Goal: Information Seeking & Learning: Understand process/instructions

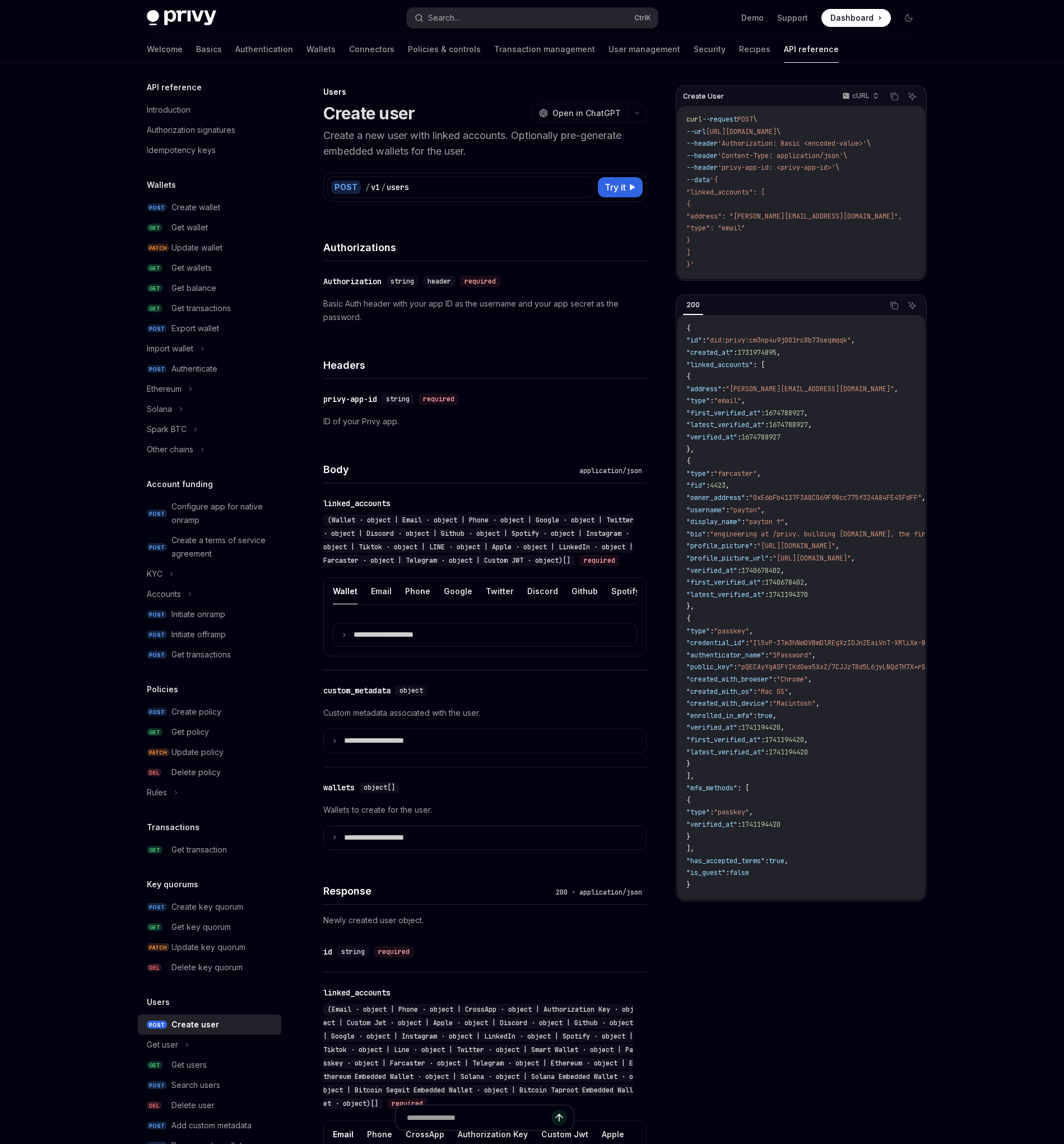
drag, startPoint x: 435, startPoint y: 625, endPoint x: 455, endPoint y: 622, distance: 20.2
click at [455, 605] on ul "Wallet Email Phone Google Twitter Discord Github Spotify Instagram Tiktok LINE …" at bounding box center [485, 591] width 304 height 27
click at [394, 604] on button "Google" at bounding box center [393, 591] width 29 height 27
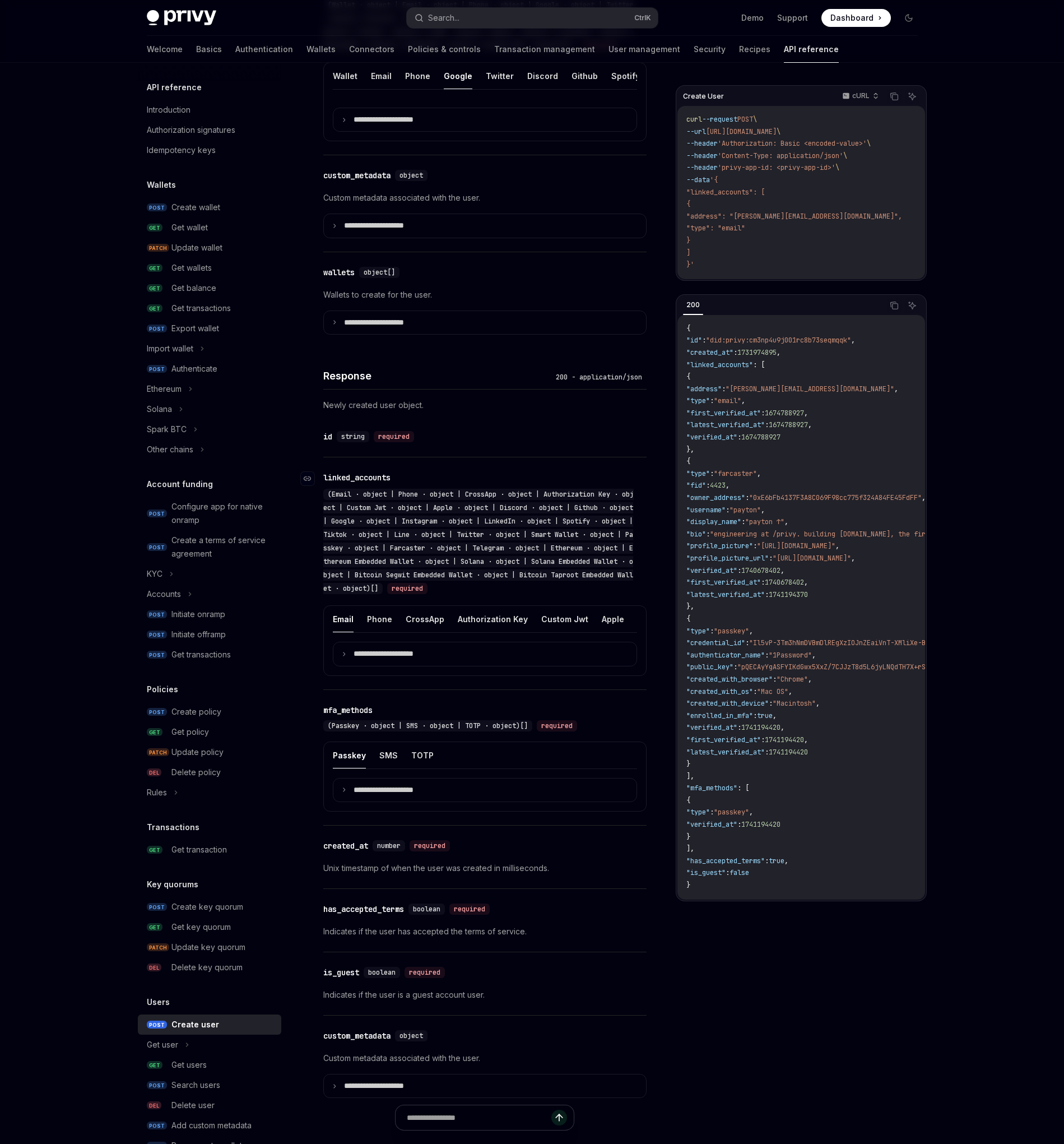
scroll to position [516, 0]
click at [399, 124] on p "**********" at bounding box center [393, 119] width 78 height 10
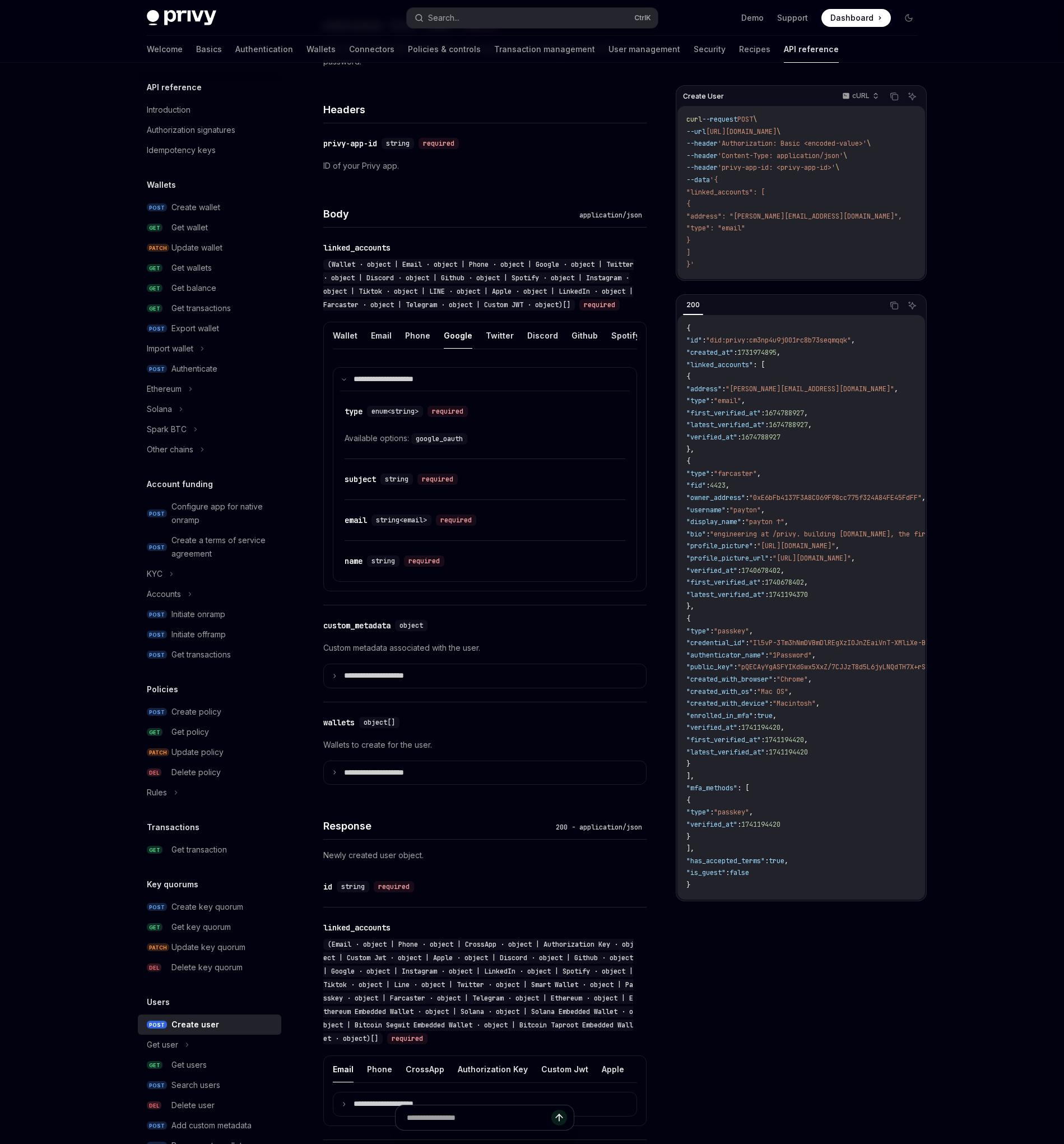
scroll to position [247, 0]
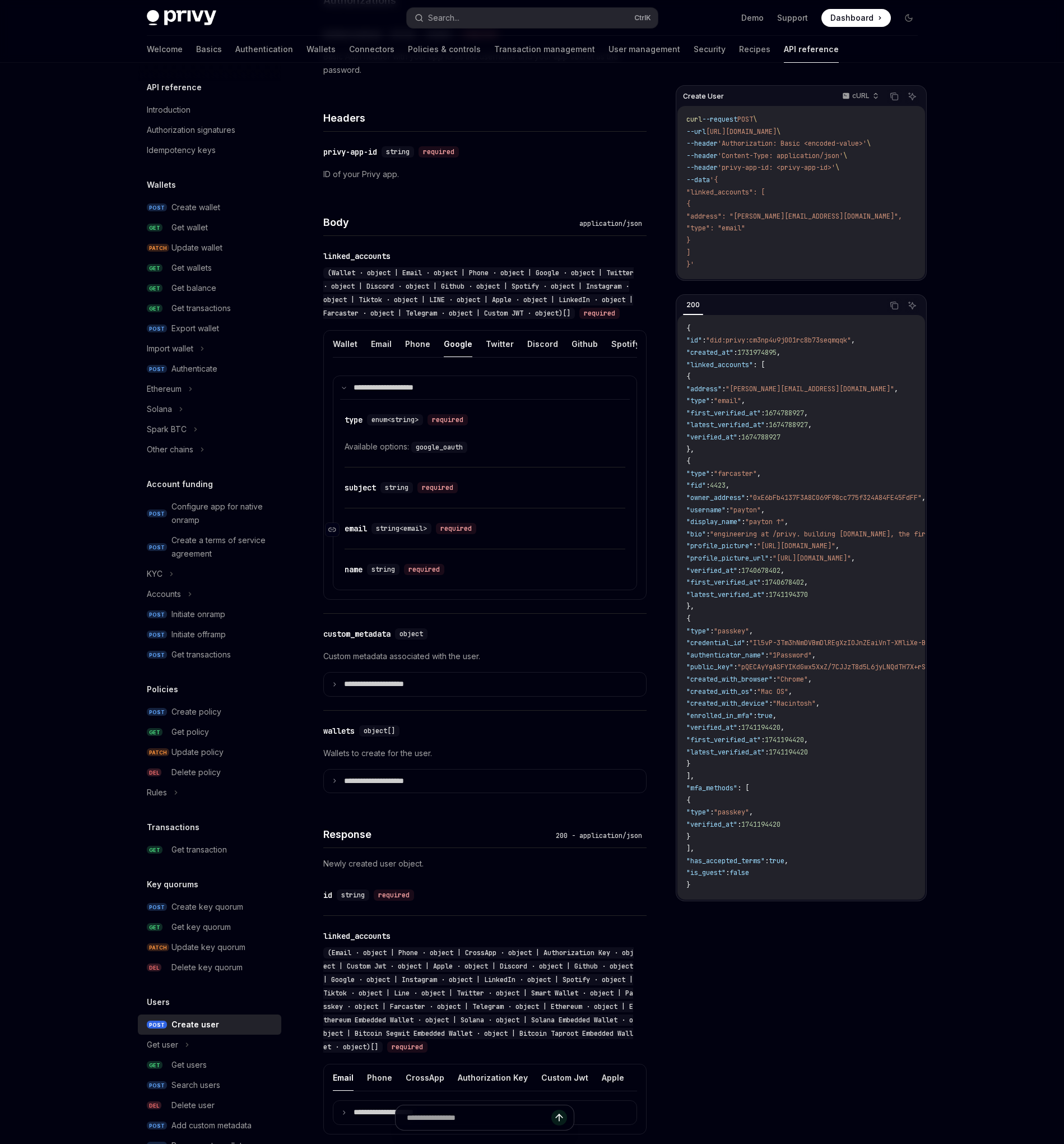
click at [549, 535] on div "​ email string<email> required" at bounding box center [478, 529] width 269 height 13
click at [435, 453] on code "google_oauth" at bounding box center [438, 447] width 56 height 11
copy code "google_oauth"
click at [377, 508] on div "​ subject string required" at bounding box center [484, 487] width 281 height 40
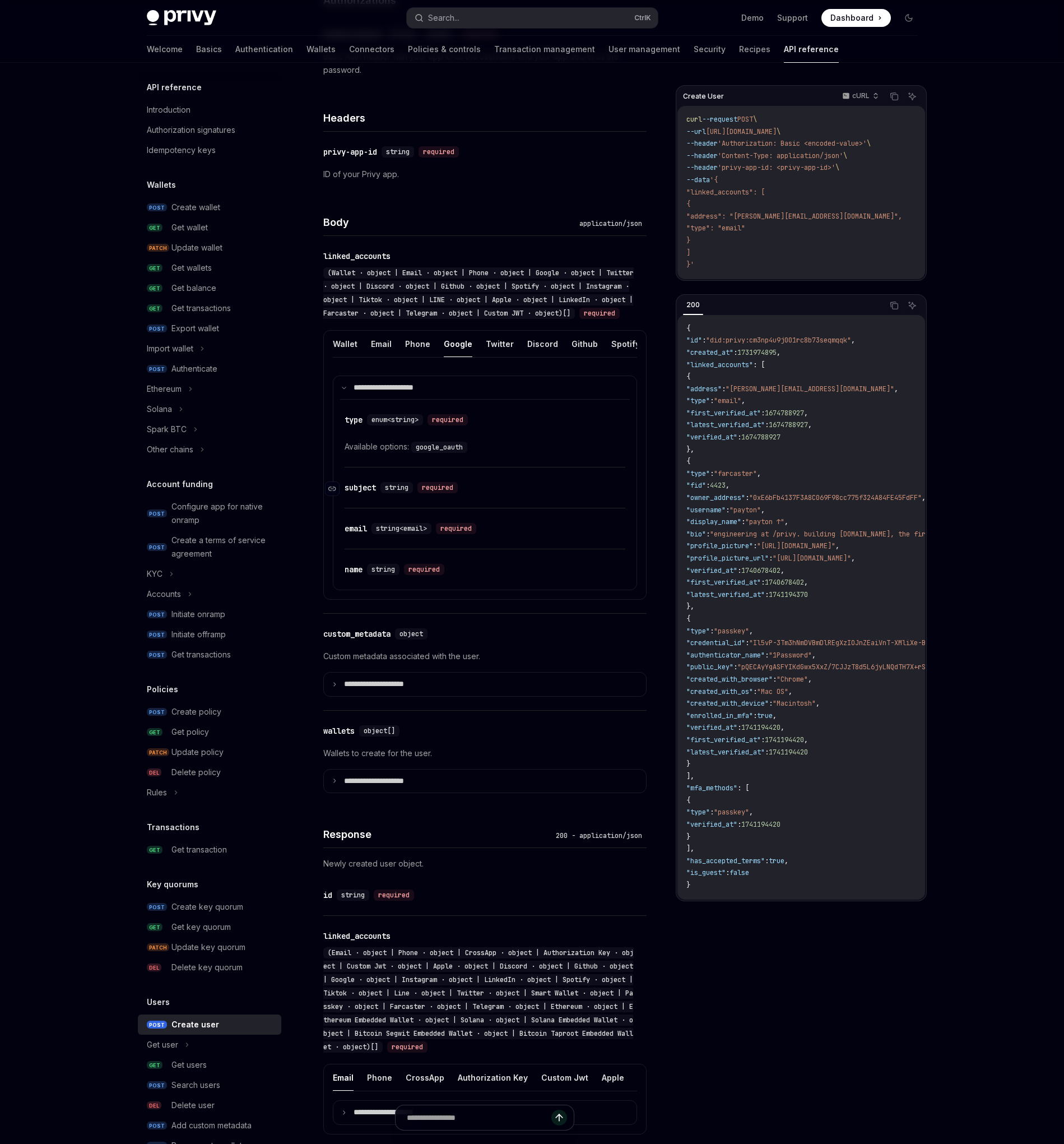
click at [379, 494] on div "​ subject string required" at bounding box center [403, 488] width 118 height 11
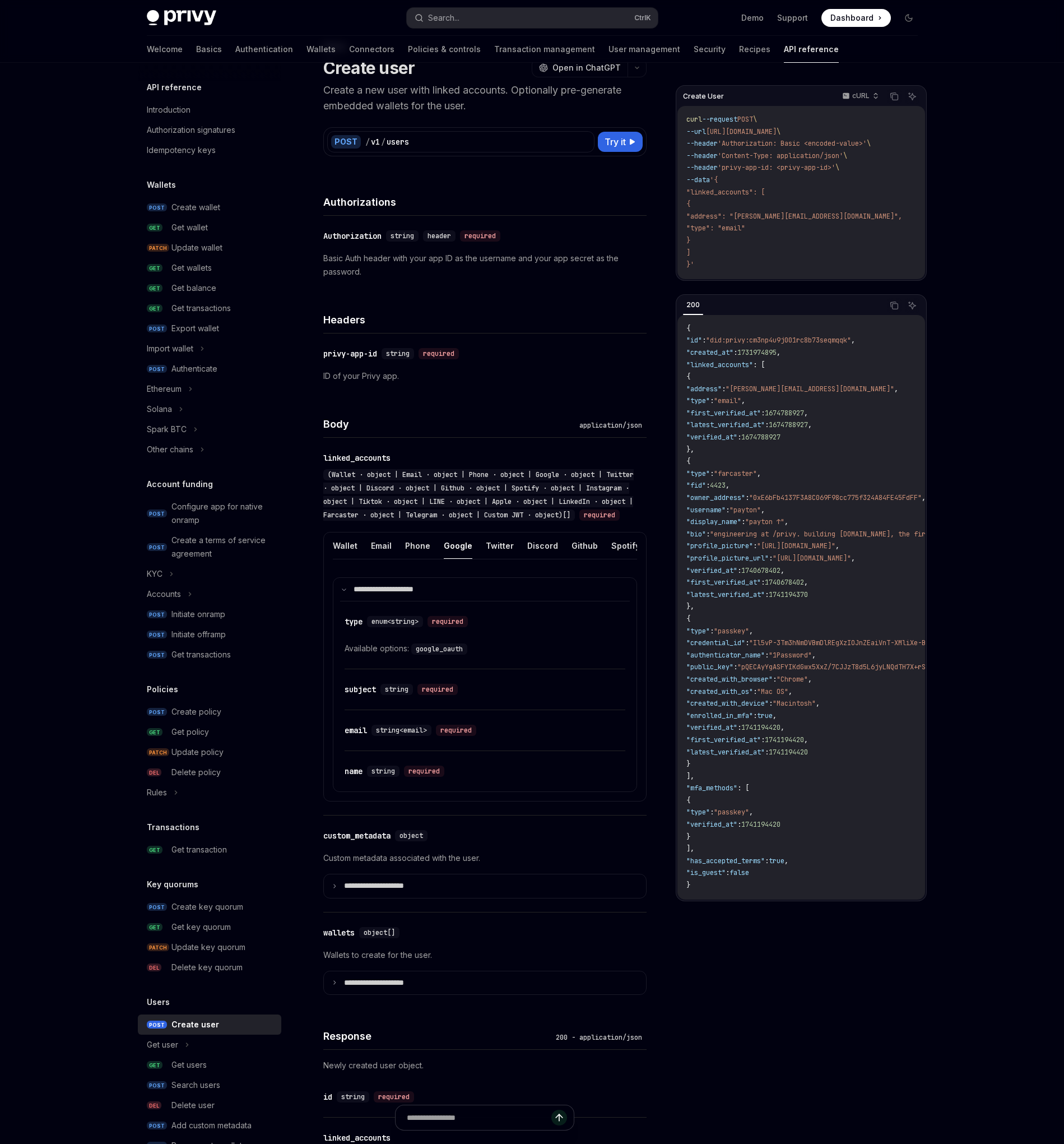
scroll to position [46, 0]
click at [629, 144] on button "Try it" at bounding box center [620, 141] width 45 height 20
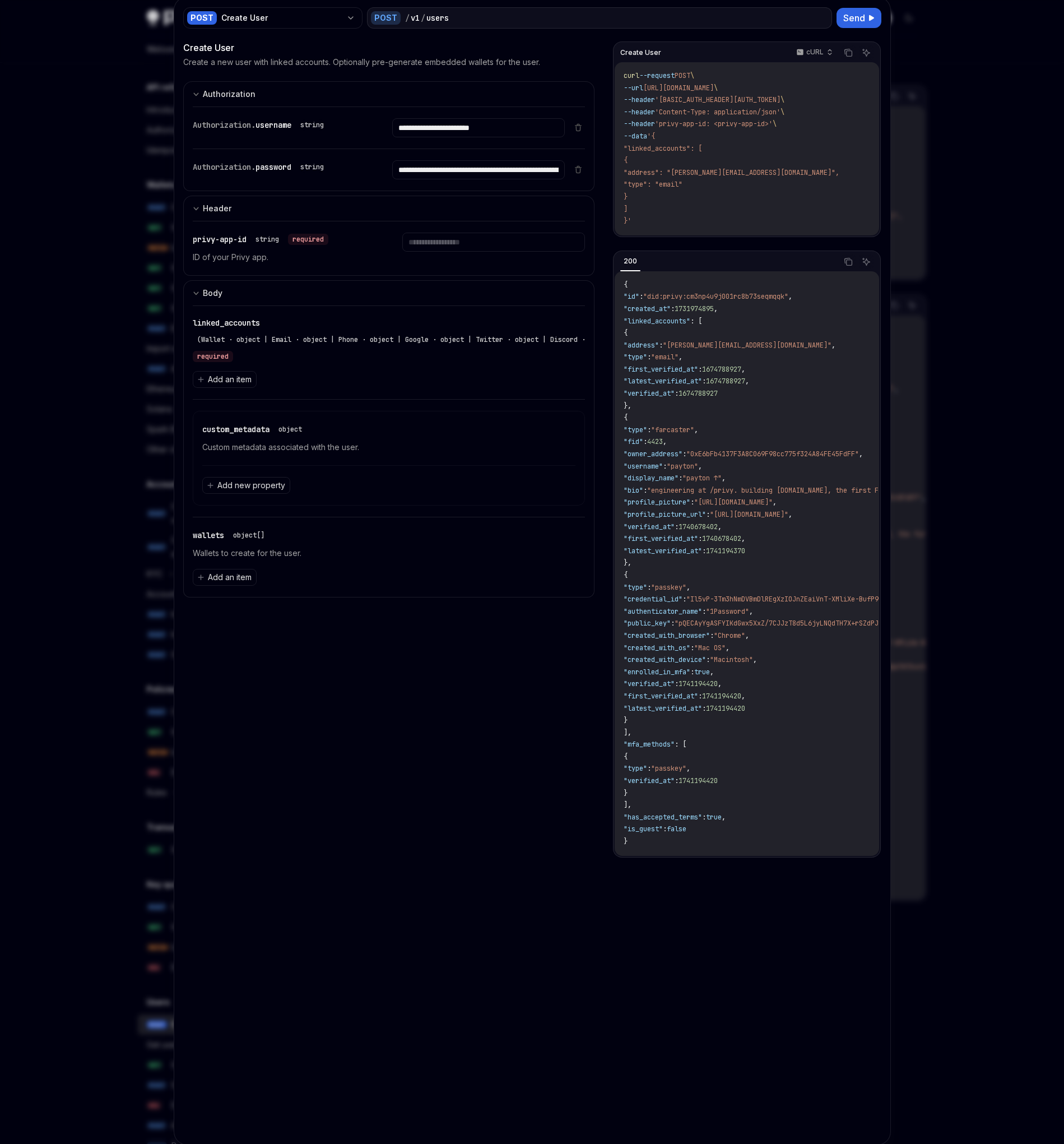
scroll to position [57, 0]
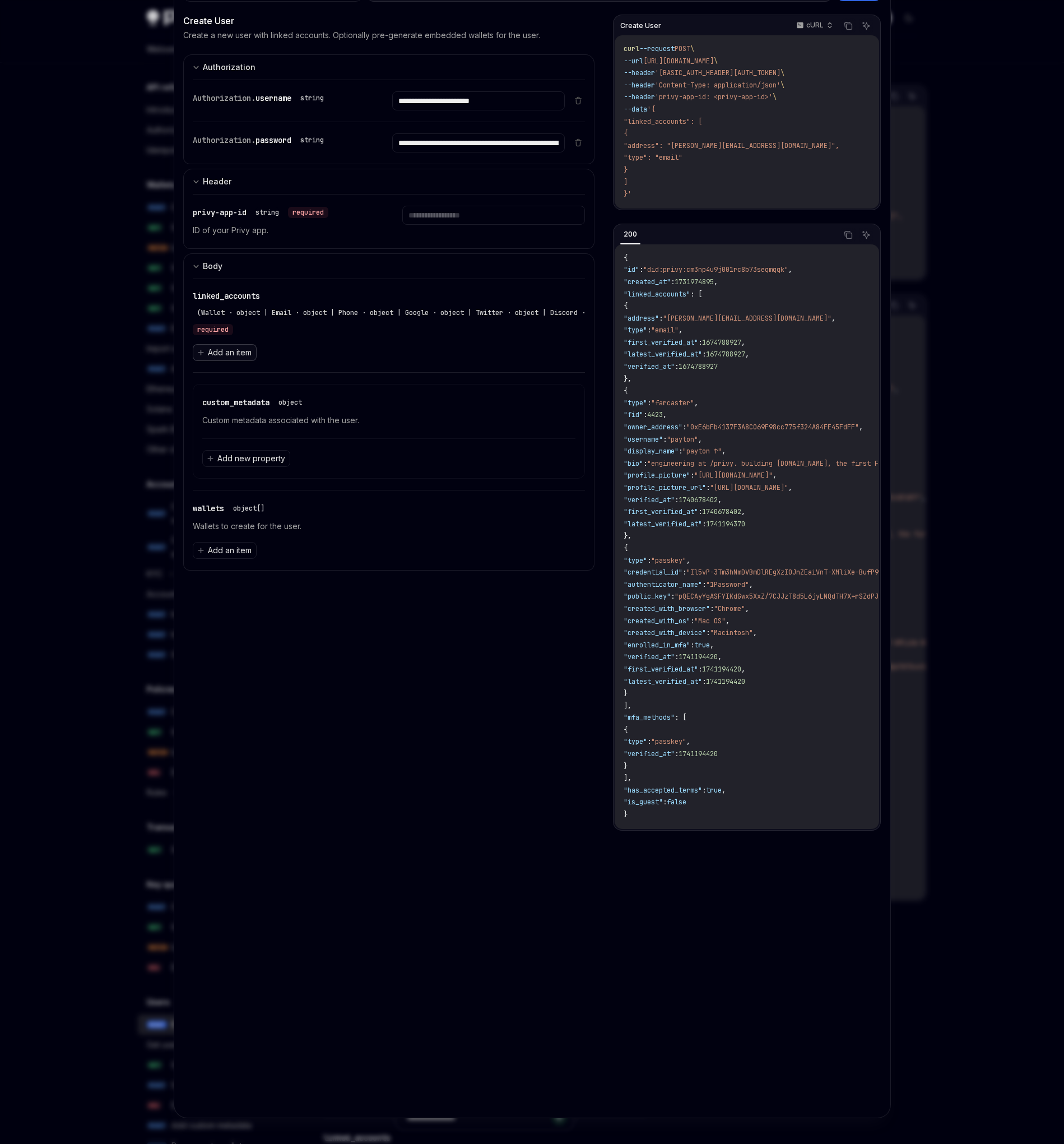
click at [231, 347] on span "Add an item" at bounding box center [230, 353] width 44 height 11
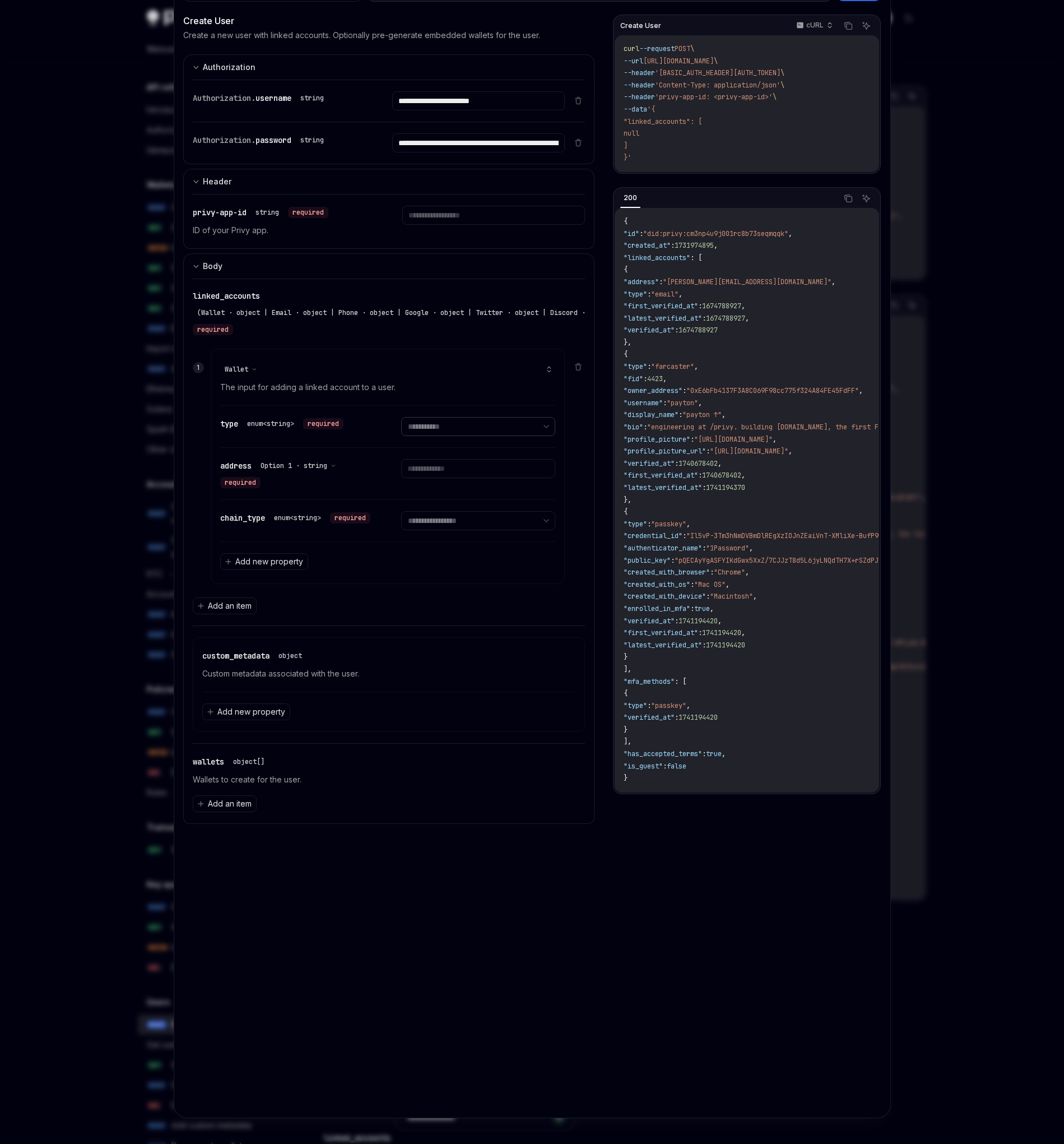
drag, startPoint x: 477, startPoint y: 423, endPoint x: 319, endPoint y: 310, distance: 194.2
click at [395, 325] on div "**********" at bounding box center [389, 452] width 393 height 346
click at [302, 310] on div "(Wallet · object | Email · object | Phone · object | Google · object | Twitter …" at bounding box center [787, 313] width 1190 height 13
click at [297, 307] on div "(Wallet · object | Email · object | Phone · object | Google · object | Twitter …" at bounding box center [787, 313] width 1190 height 13
drag, startPoint x: 297, startPoint y: 307, endPoint x: 220, endPoint y: 309, distance: 77.0
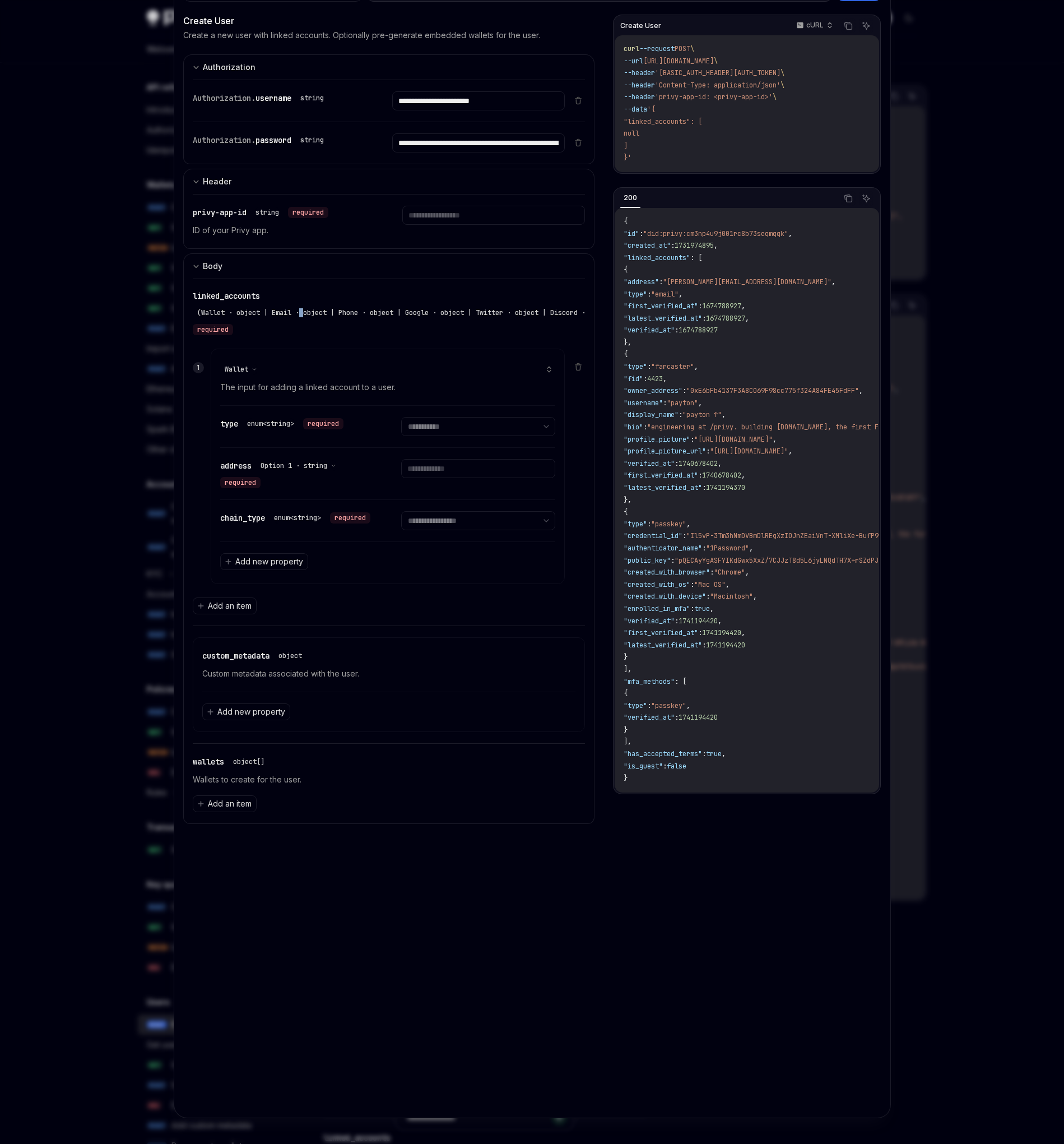
click at [296, 306] on div "(Wallet · object | Email · object | Phone · object | Google · object | Twitter …" at bounding box center [787, 313] width 1190 height 13
click at [922, 462] on div at bounding box center [532, 572] width 1064 height 1144
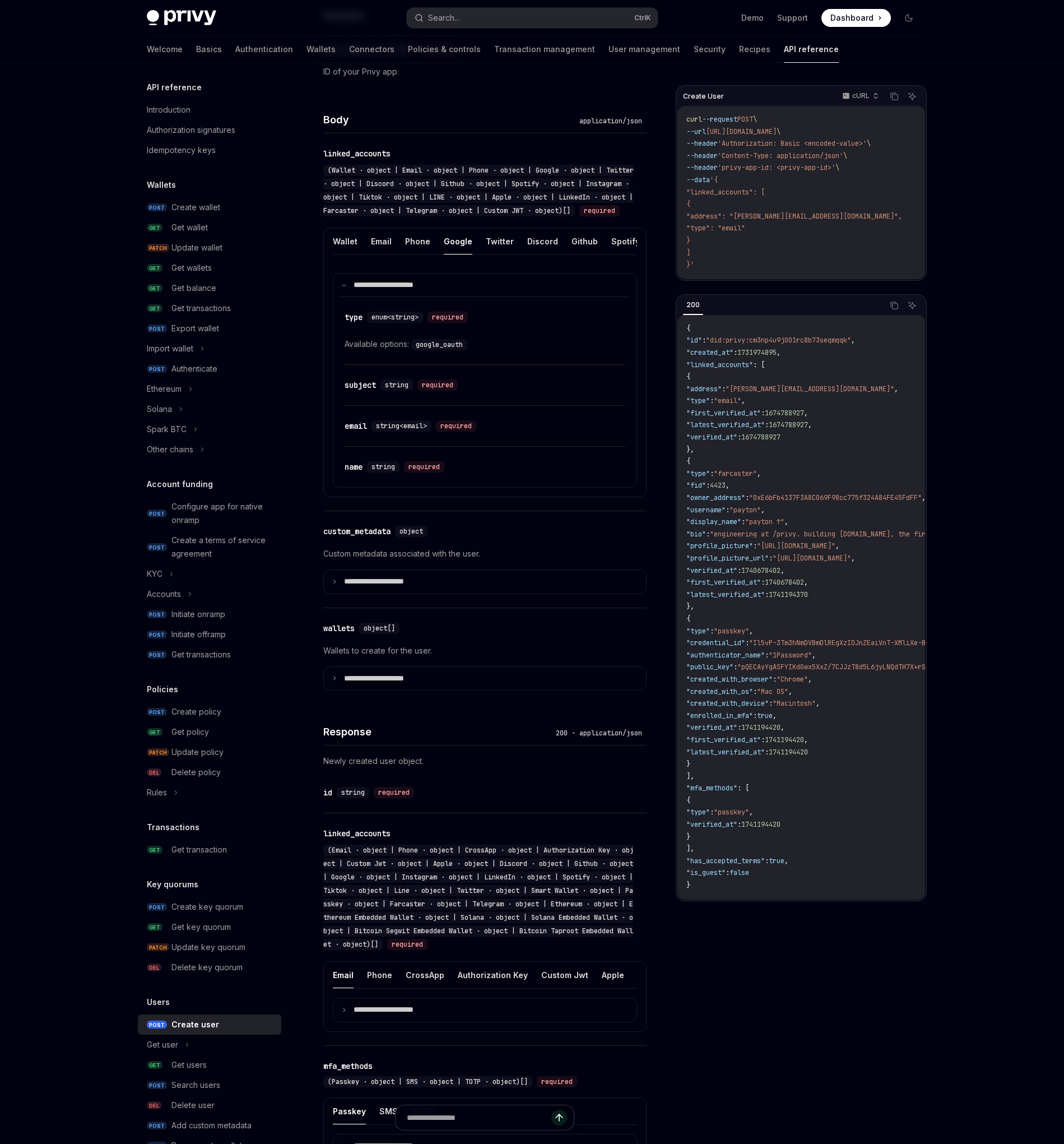
scroll to position [381, 0]
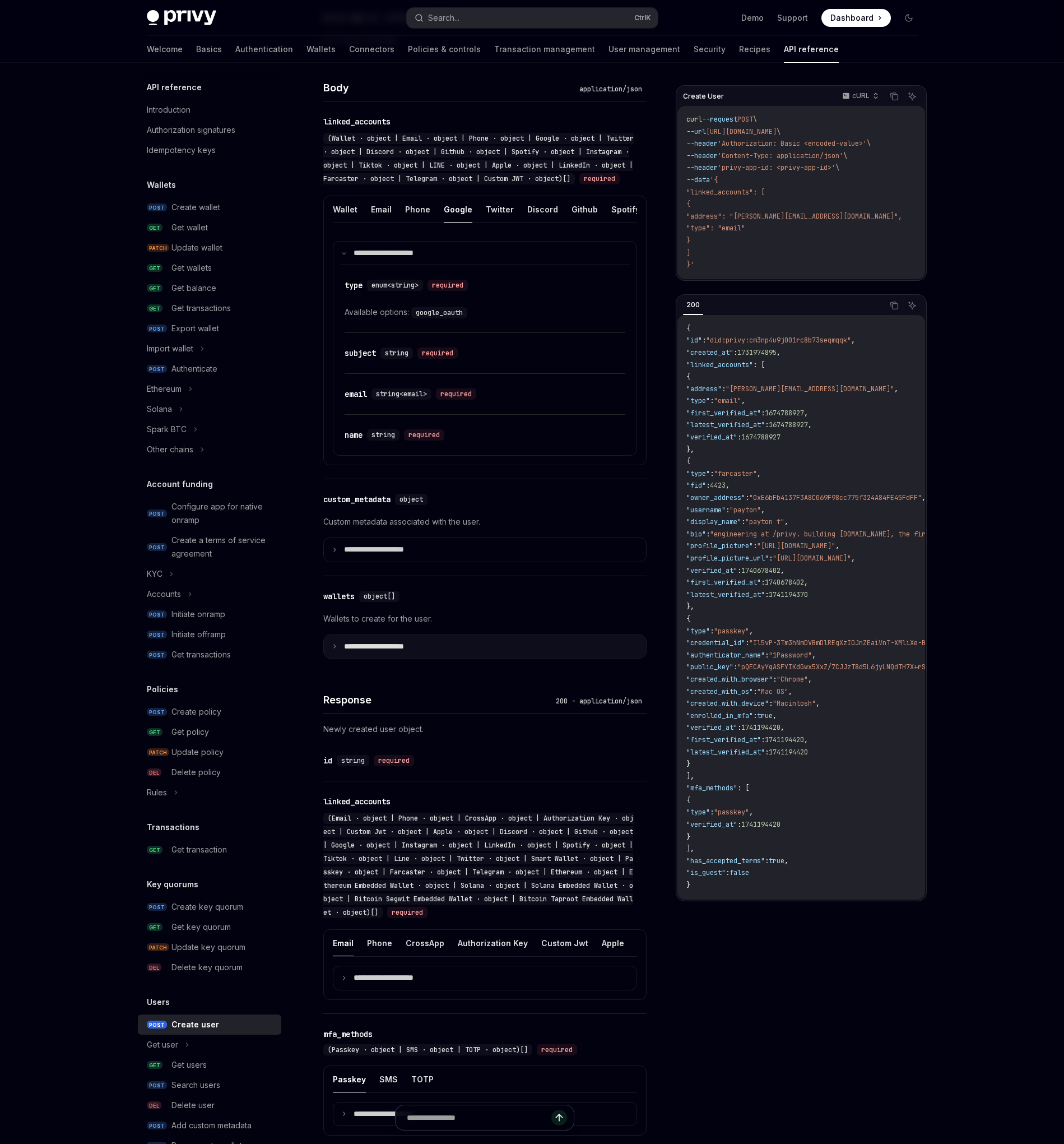
click at [476, 658] on summary "**********" at bounding box center [485, 647] width 322 height 23
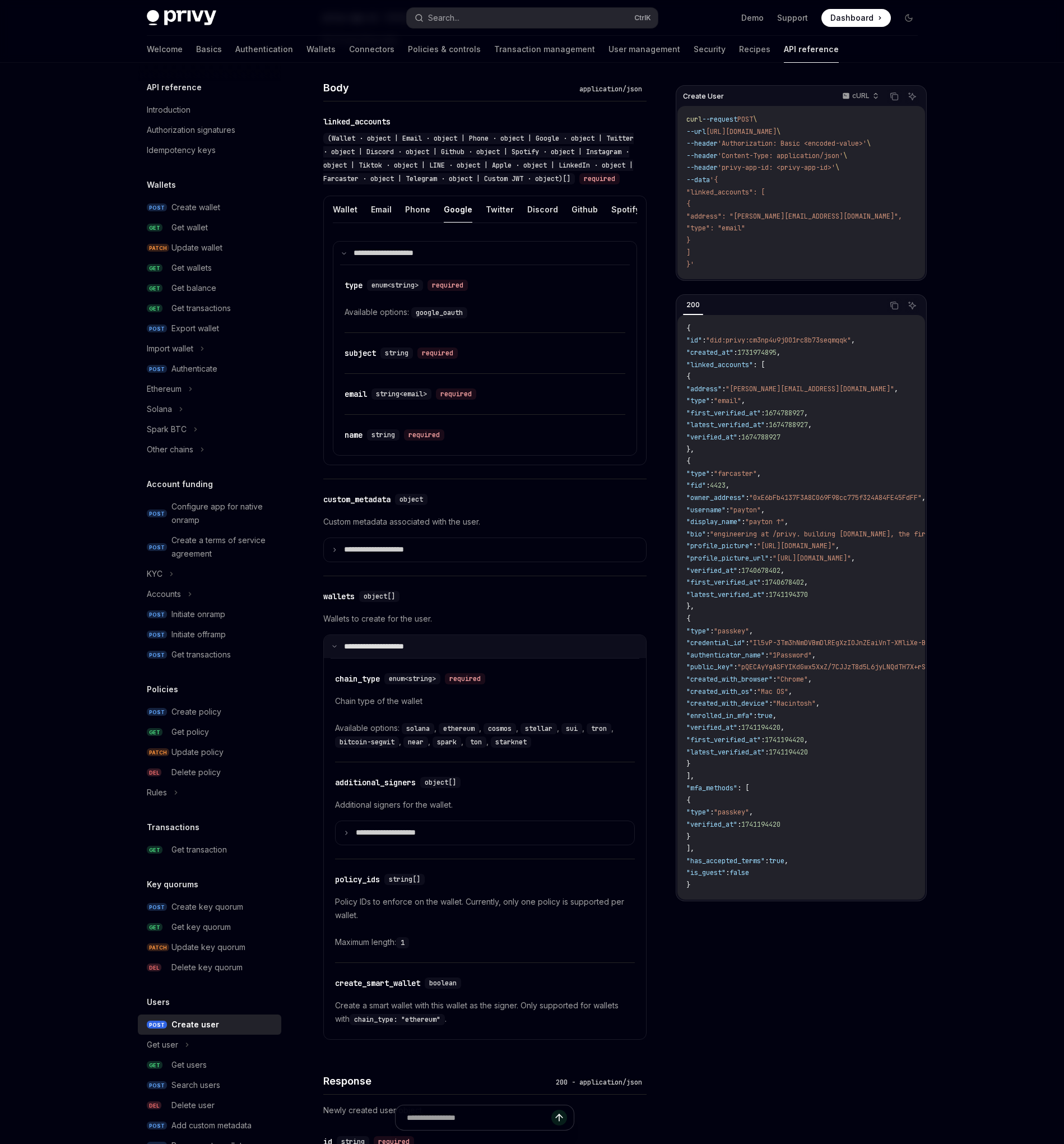
click at [476, 658] on summary "**********" at bounding box center [485, 647] width 322 height 23
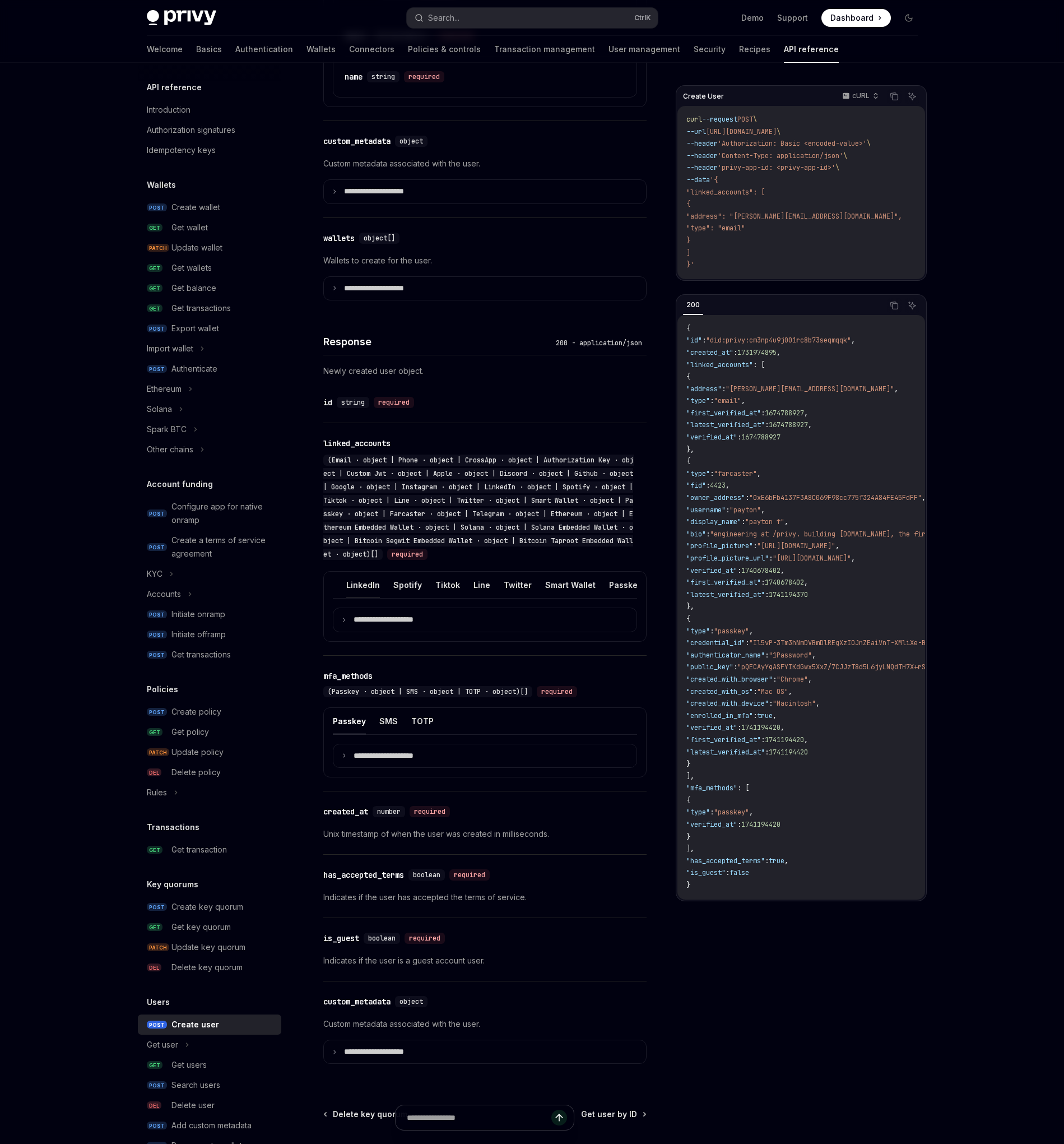
scroll to position [0, 337]
click at [366, 598] on ul "Email Phone CrossApp Authorization Key Custom Jwt Apple Discord Github Google I…" at bounding box center [485, 585] width 304 height 27
click at [393, 598] on button "Google" at bounding box center [399, 585] width 29 height 27
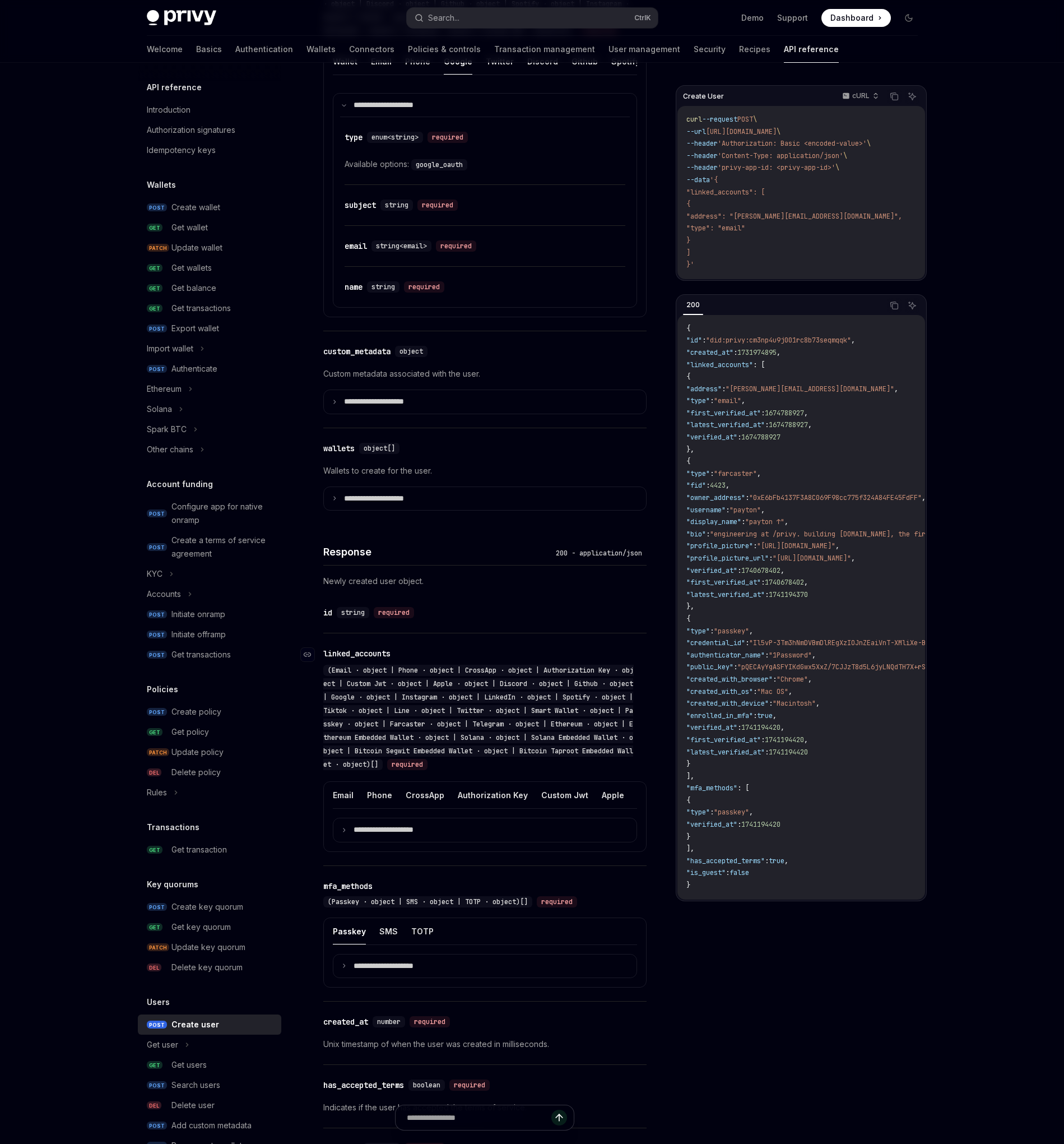
scroll to position [516, 0]
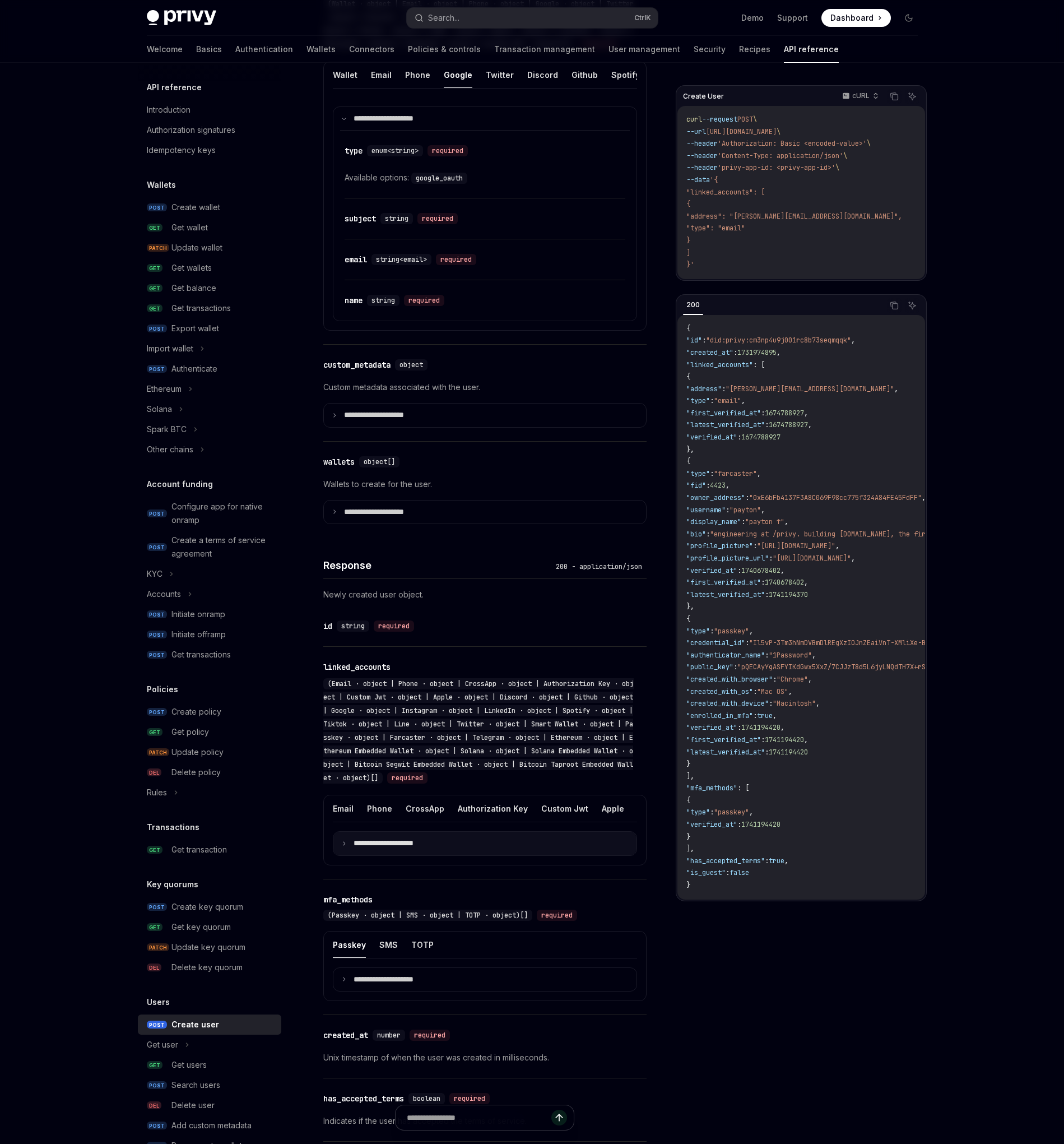
click at [383, 855] on summary "**********" at bounding box center [485, 843] width 303 height 23
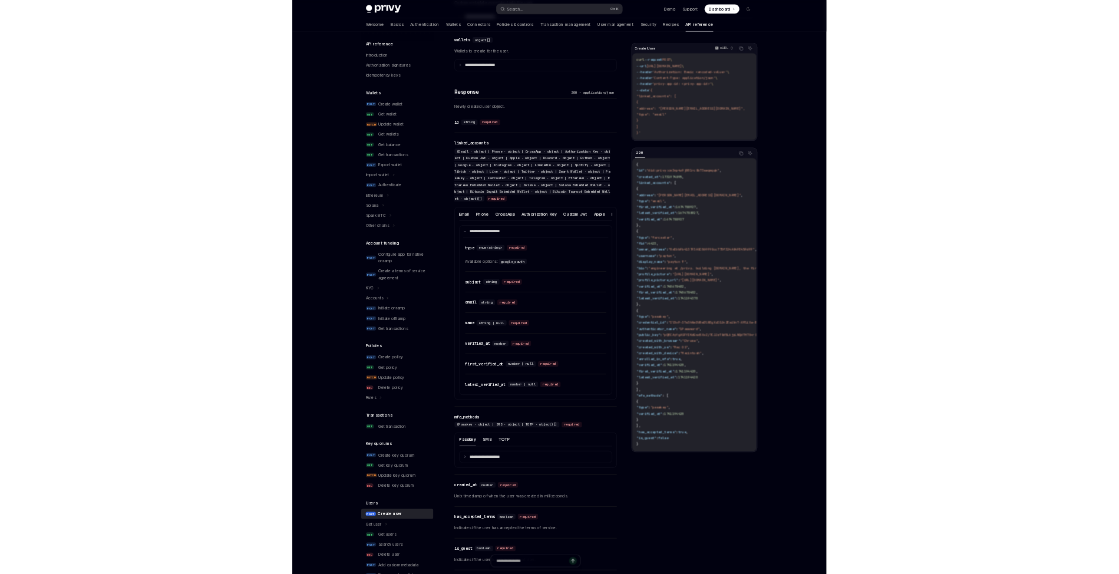
scroll to position [967, 0]
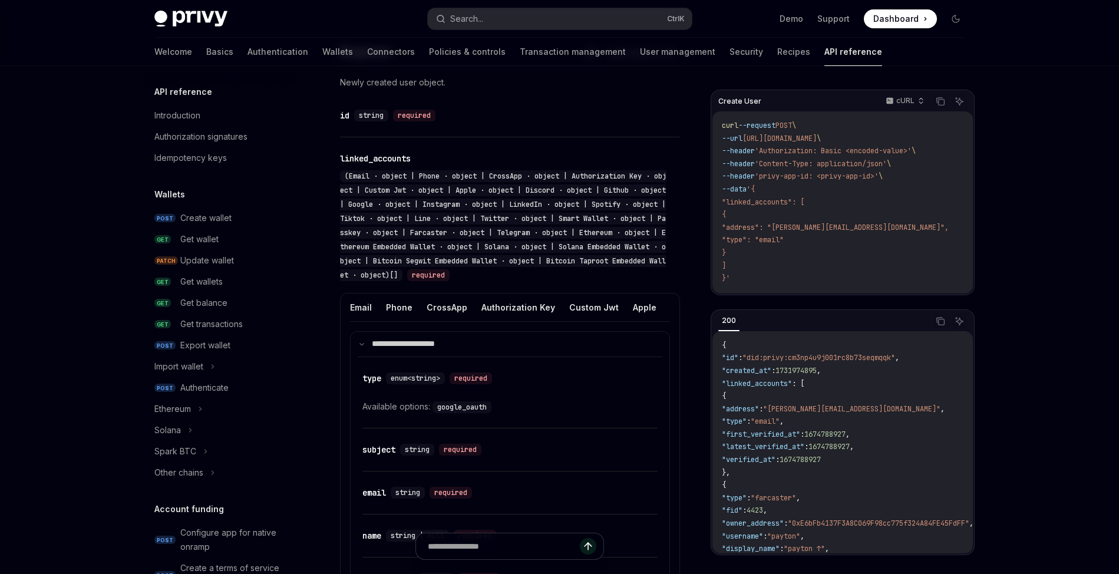
type textarea "*"
